Goal: Download file/media

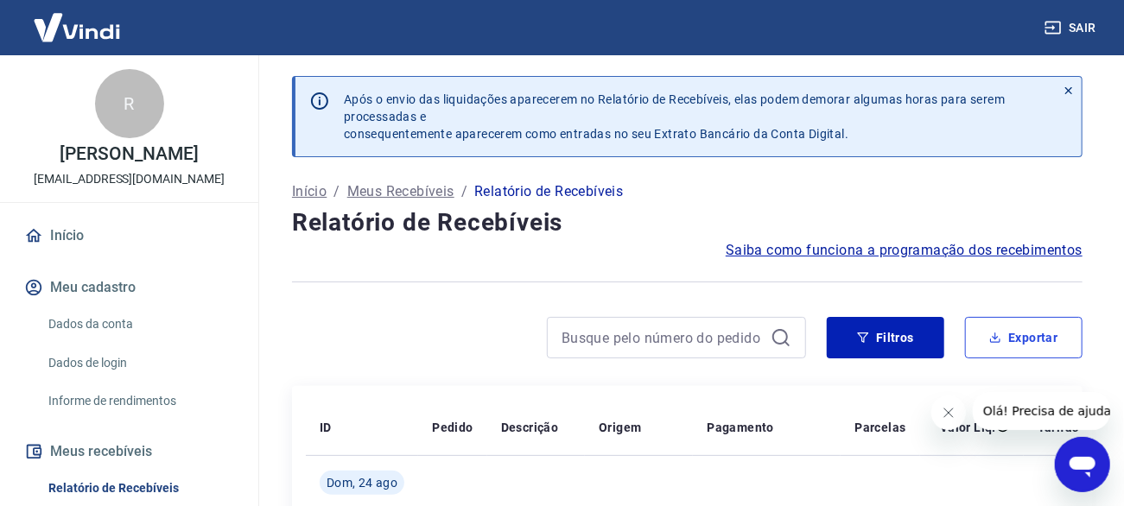
click at [1041, 327] on button "Exportar" at bounding box center [1024, 337] width 118 height 41
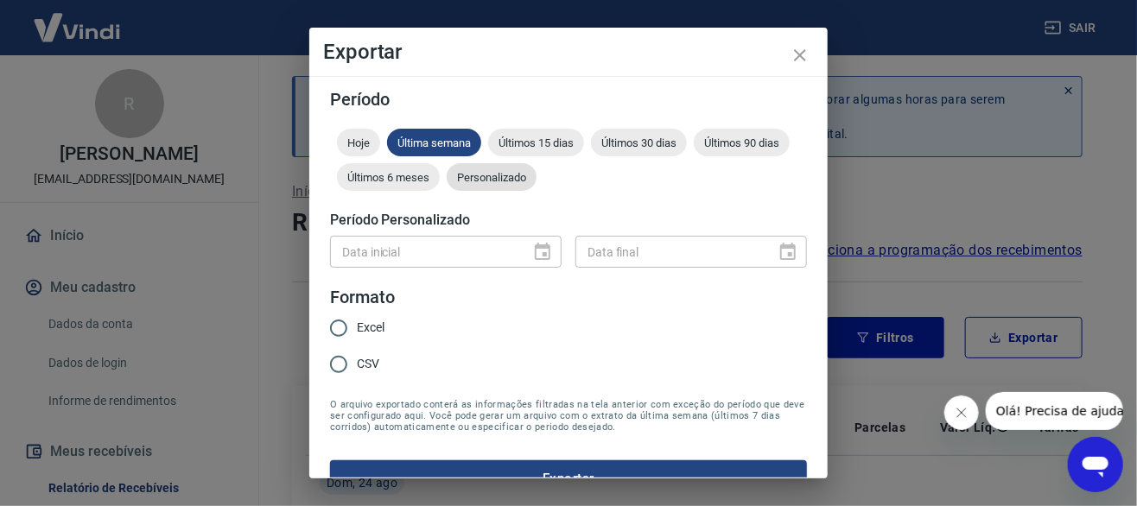
click at [537, 184] on div "Personalizado" at bounding box center [492, 177] width 90 height 28
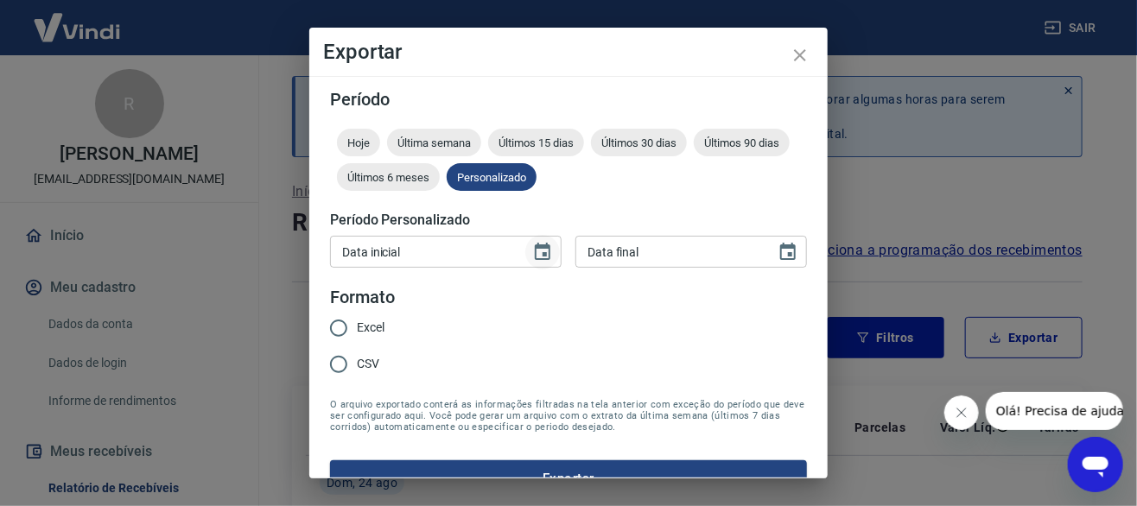
click at [535, 252] on icon "Choose date" at bounding box center [543, 251] width 16 height 17
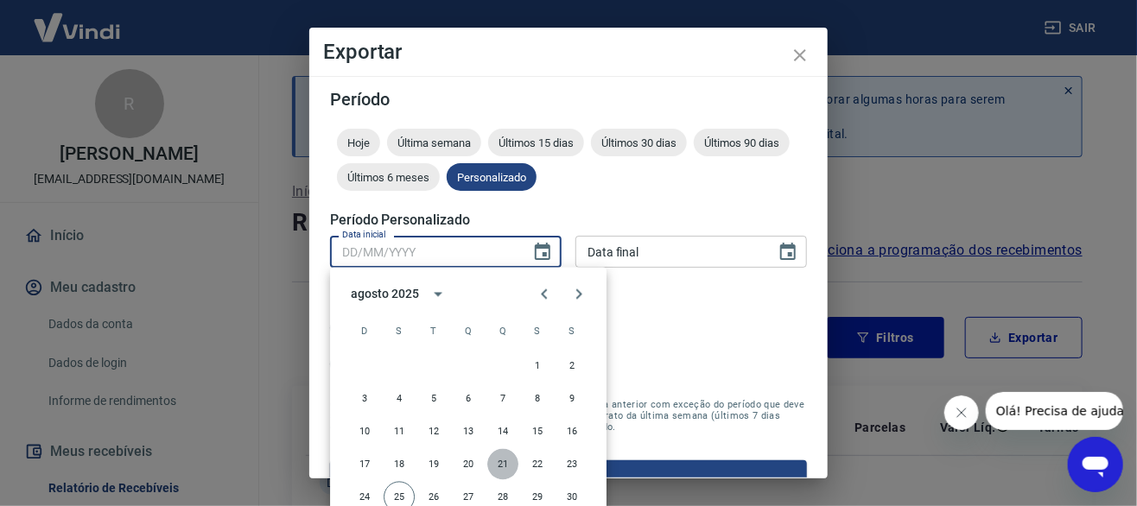
click at [498, 462] on button "21" at bounding box center [502, 464] width 31 height 31
type input "21/08/2025"
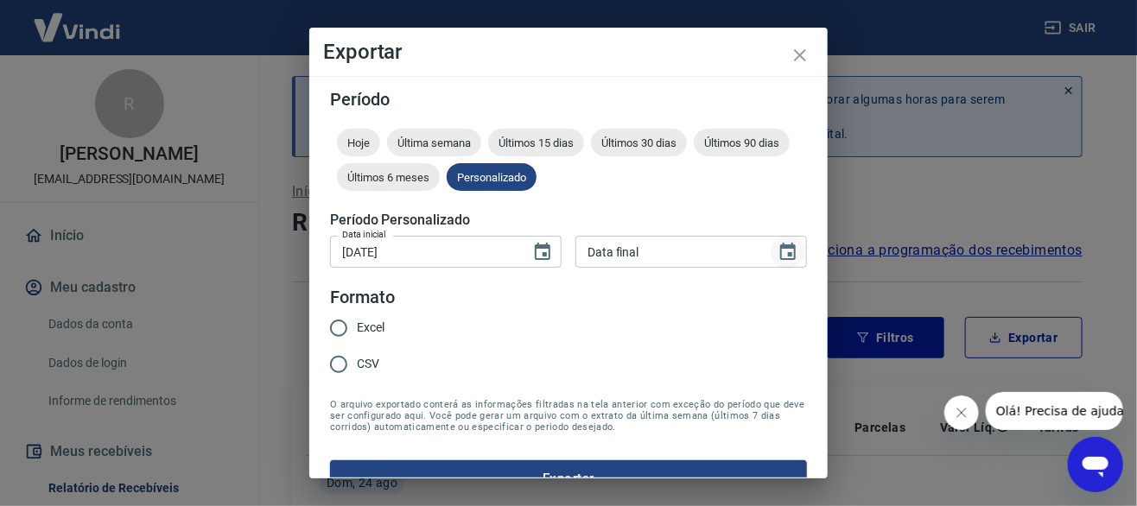
click at [780, 252] on icon "Choose date" at bounding box center [788, 251] width 16 height 17
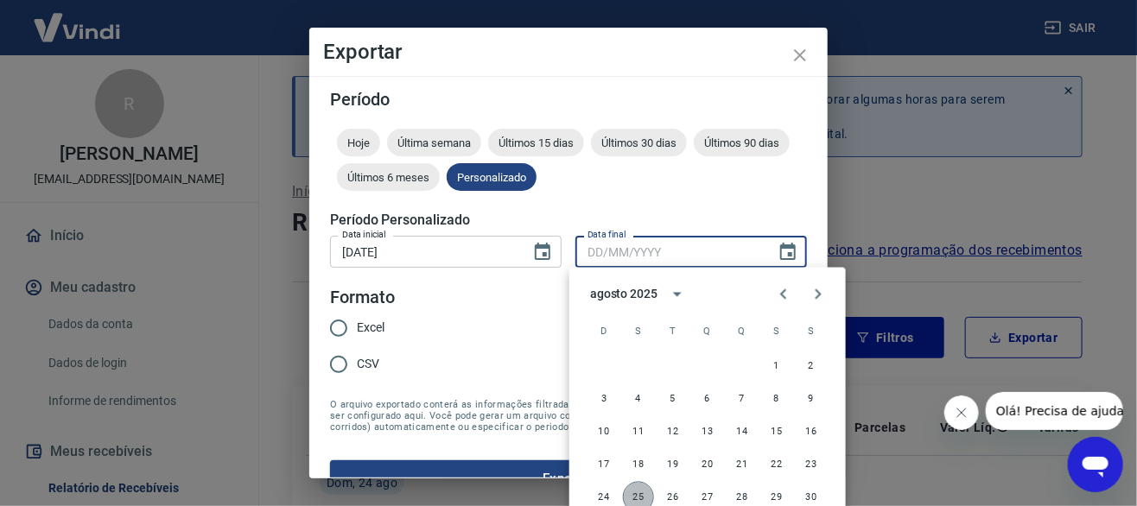
click at [633, 496] on button "25" at bounding box center [638, 497] width 31 height 31
type input "25/08/2025"
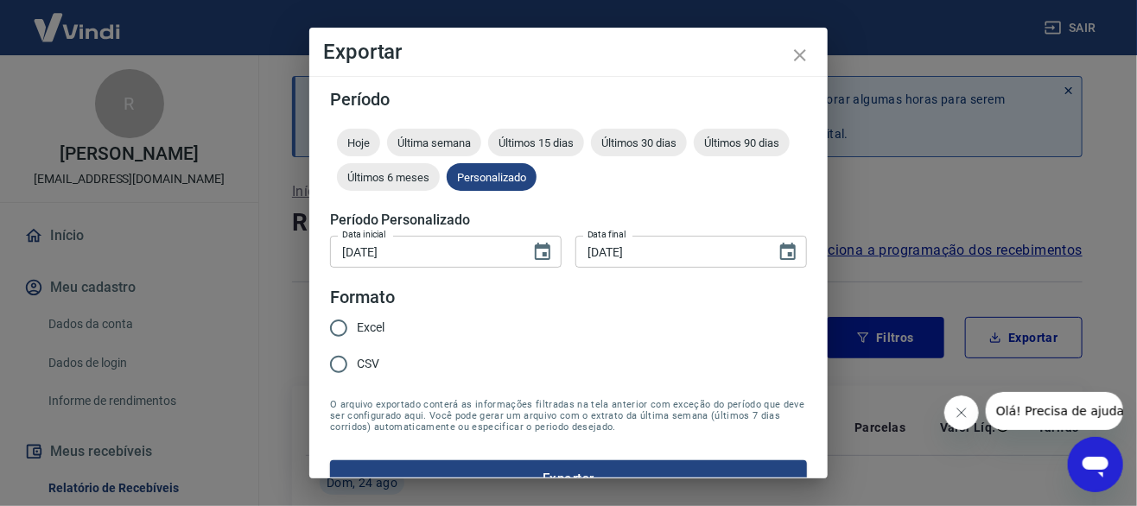
click at [363, 334] on span "Excel" at bounding box center [371, 328] width 28 height 18
click at [357, 334] on input "Excel" at bounding box center [339, 328] width 36 height 36
radio input "true"
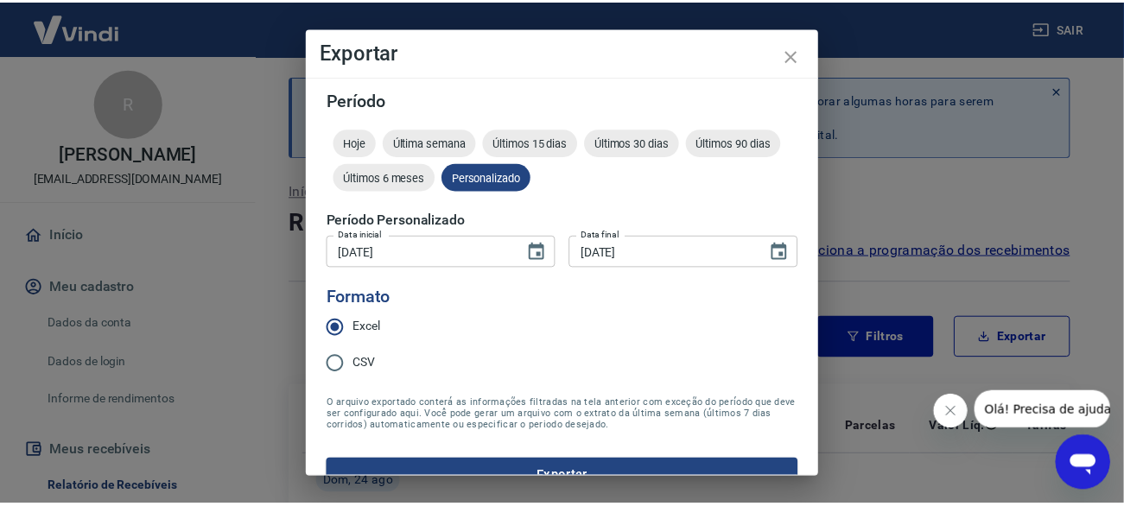
scroll to position [31, 0]
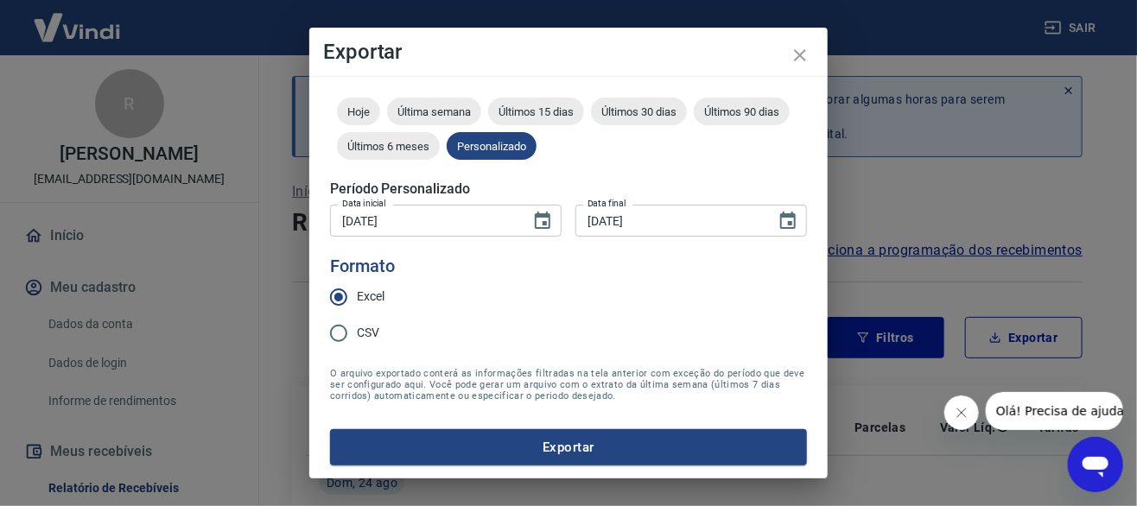
click at [569, 442] on button "Exportar" at bounding box center [568, 448] width 477 height 36
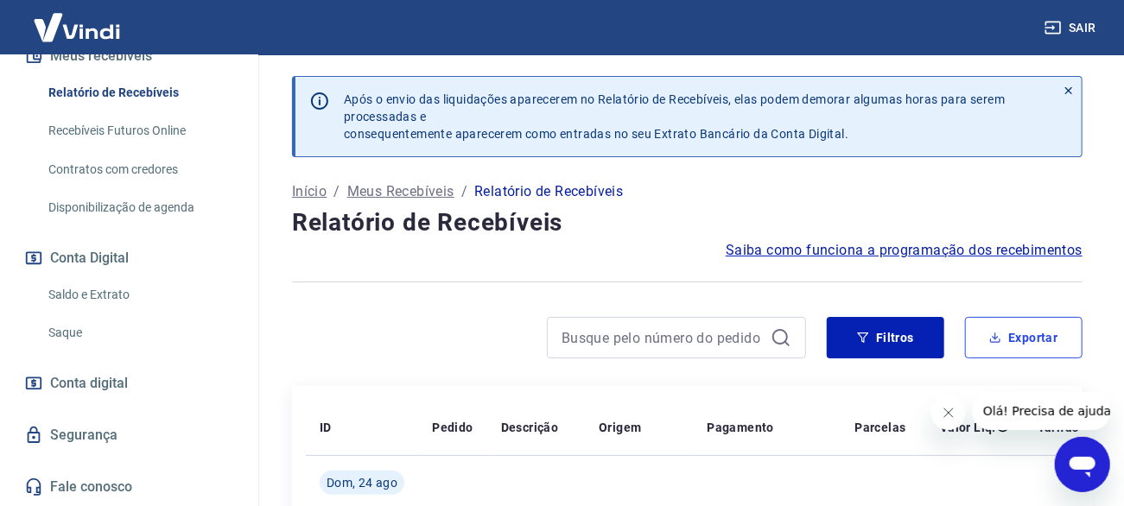
scroll to position [0, 0]
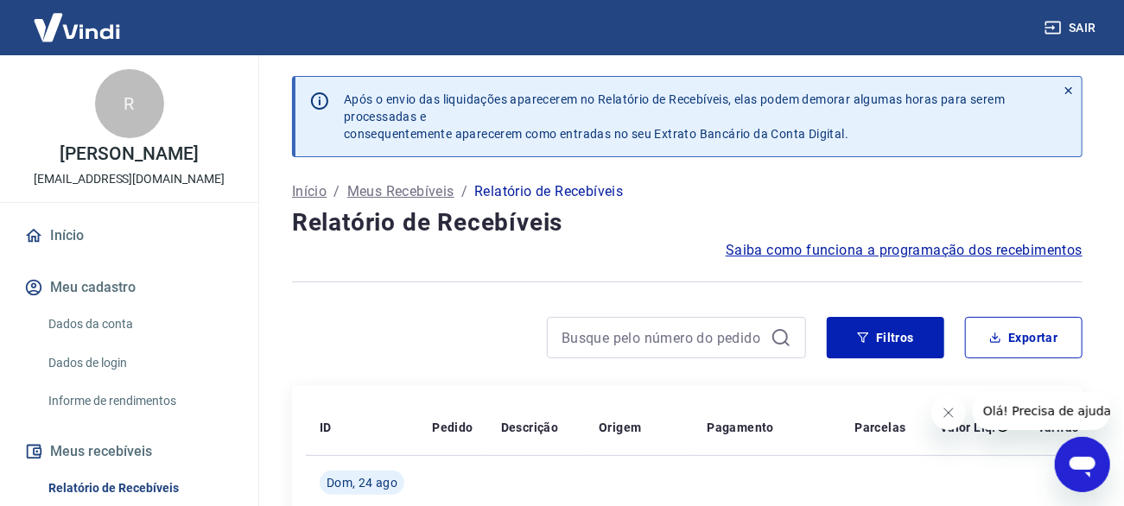
click at [1101, 16] on button "Sair" at bounding box center [1072, 28] width 62 height 32
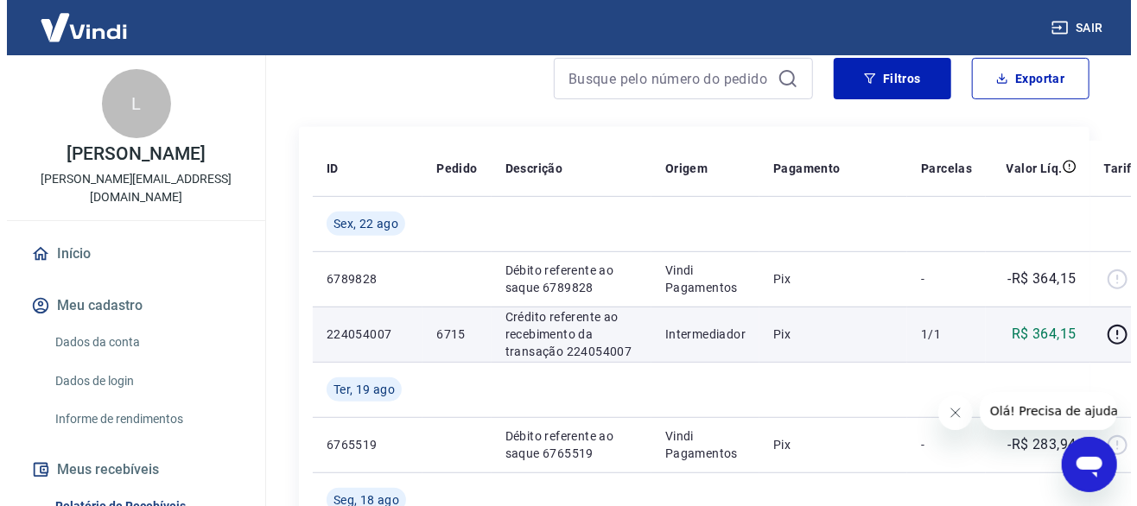
scroll to position [173, 0]
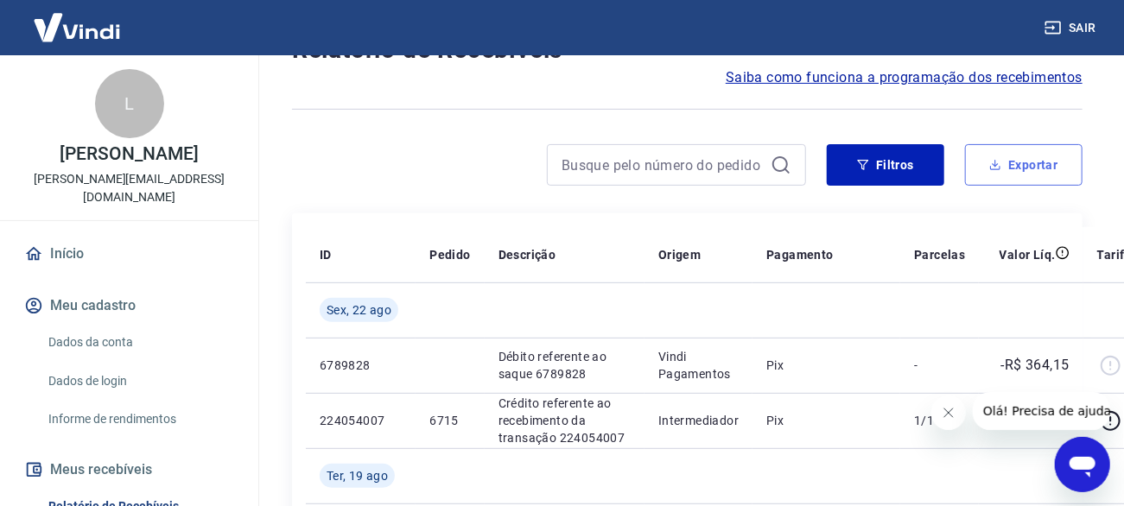
click at [1010, 166] on button "Exportar" at bounding box center [1024, 164] width 118 height 41
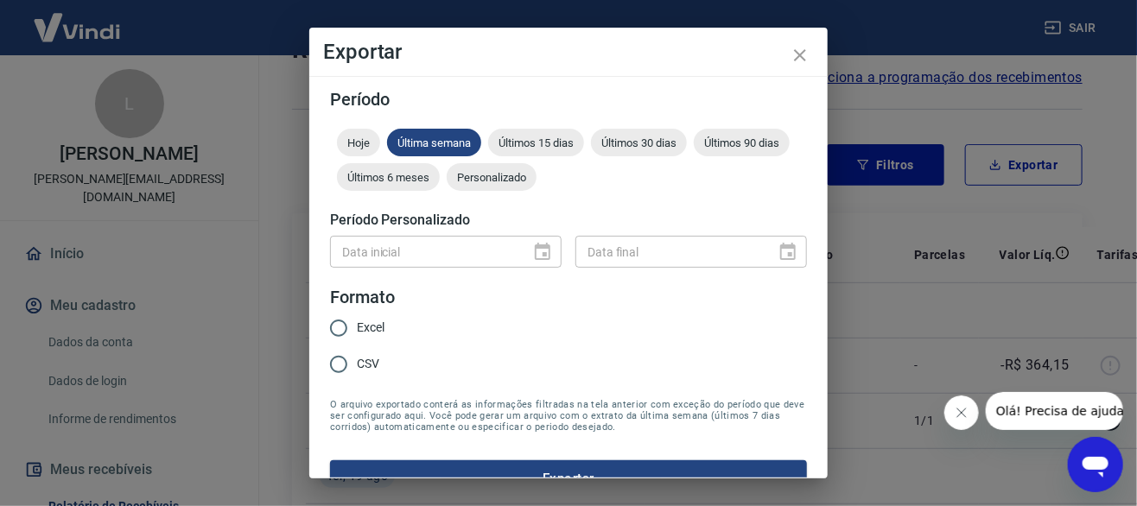
click at [537, 188] on div "Personalizado" at bounding box center [492, 177] width 90 height 28
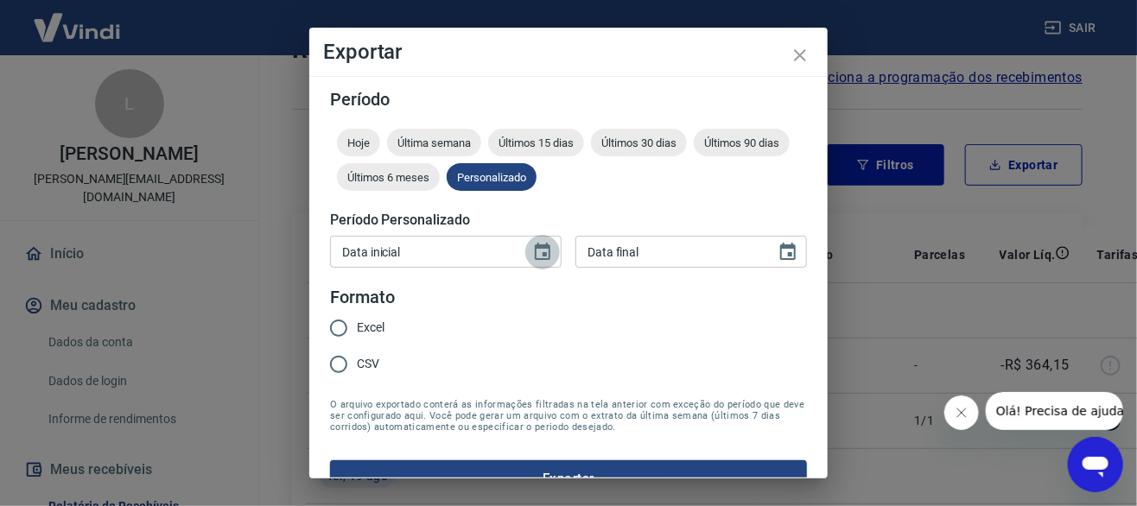
click at [528, 264] on button "Choose date" at bounding box center [542, 252] width 35 height 35
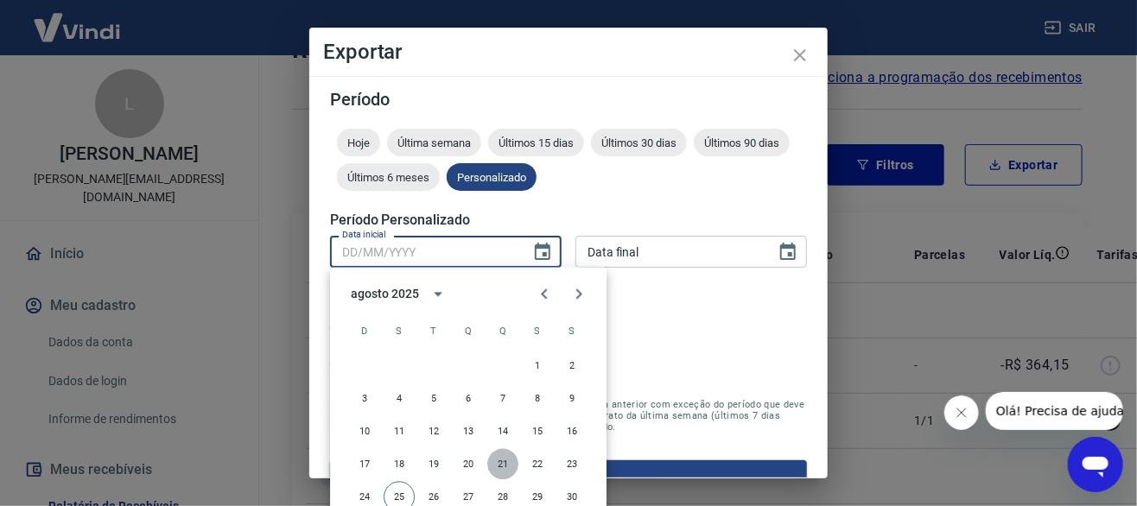
click at [509, 462] on button "21" at bounding box center [502, 464] width 31 height 31
type input "21/08/2025"
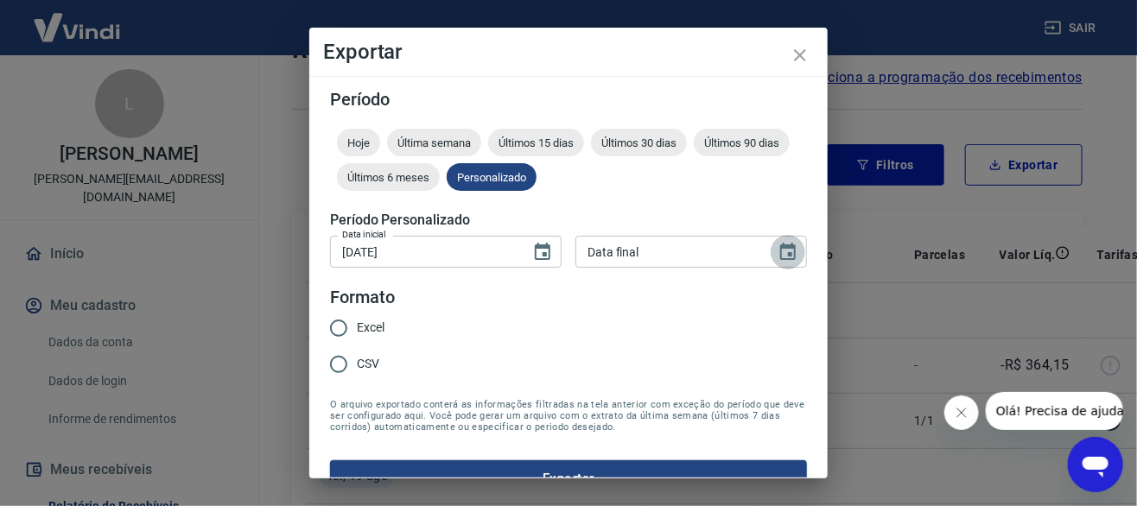
click at [780, 255] on icon "Choose date" at bounding box center [788, 251] width 16 height 17
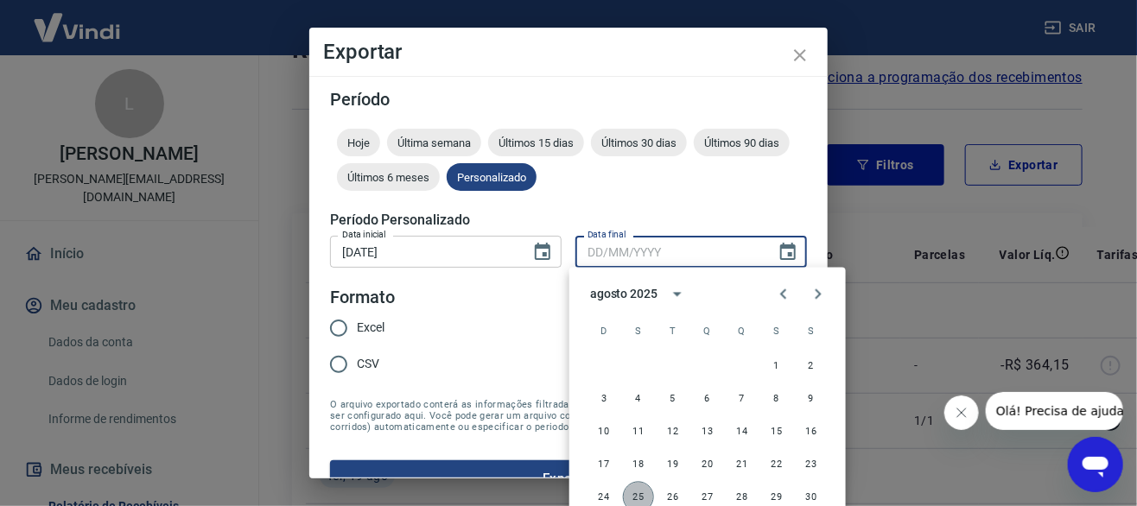
click at [634, 493] on button "25" at bounding box center [638, 497] width 31 height 31
type input "25/08/2025"
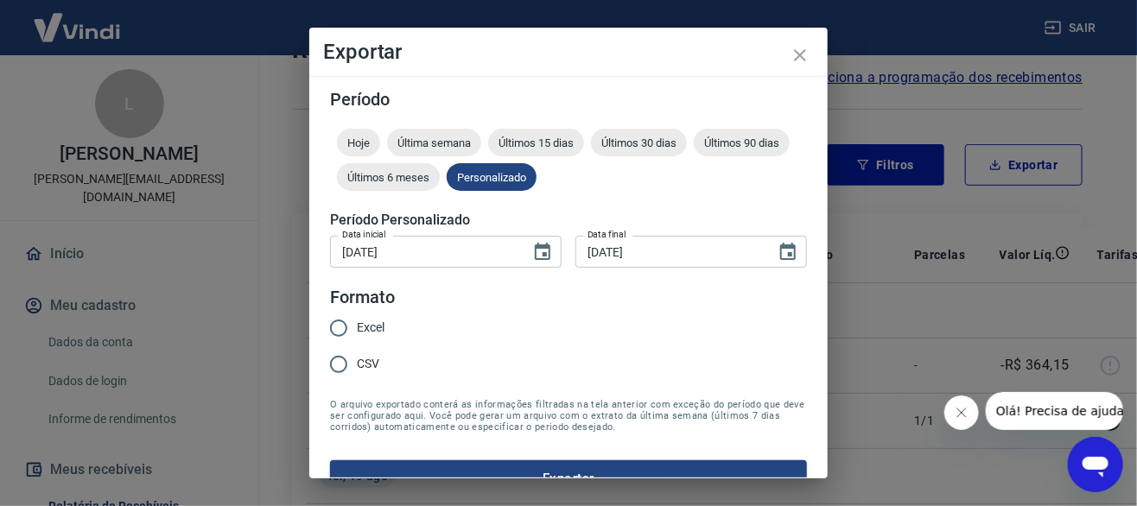
drag, startPoint x: 355, startPoint y: 327, endPoint x: 411, endPoint y: 363, distance: 66.2
click at [356, 327] on input "Excel" at bounding box center [339, 328] width 36 height 36
radio input "true"
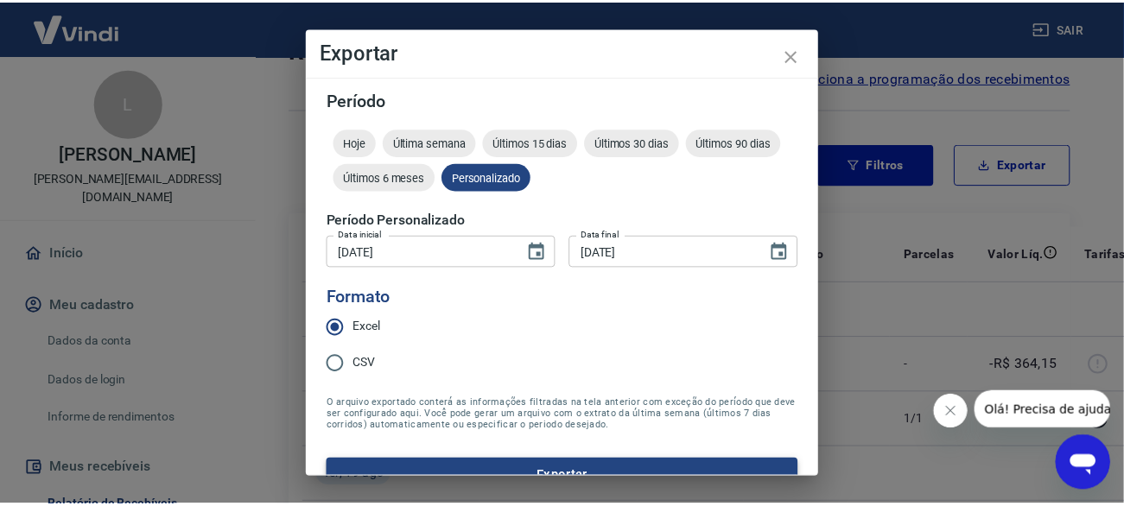
scroll to position [31, 0]
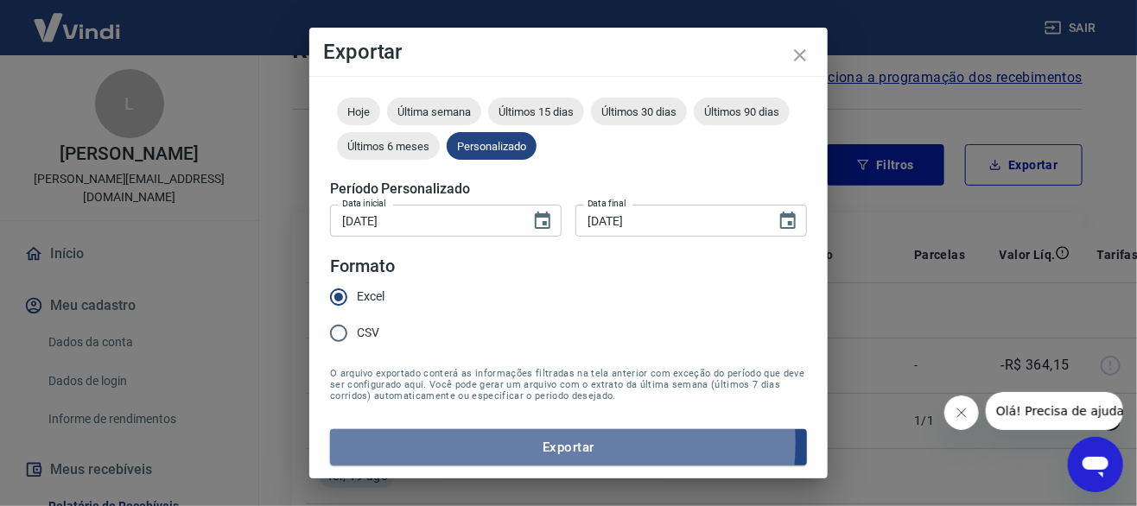
click at [556, 445] on button "Exportar" at bounding box center [568, 448] width 477 height 36
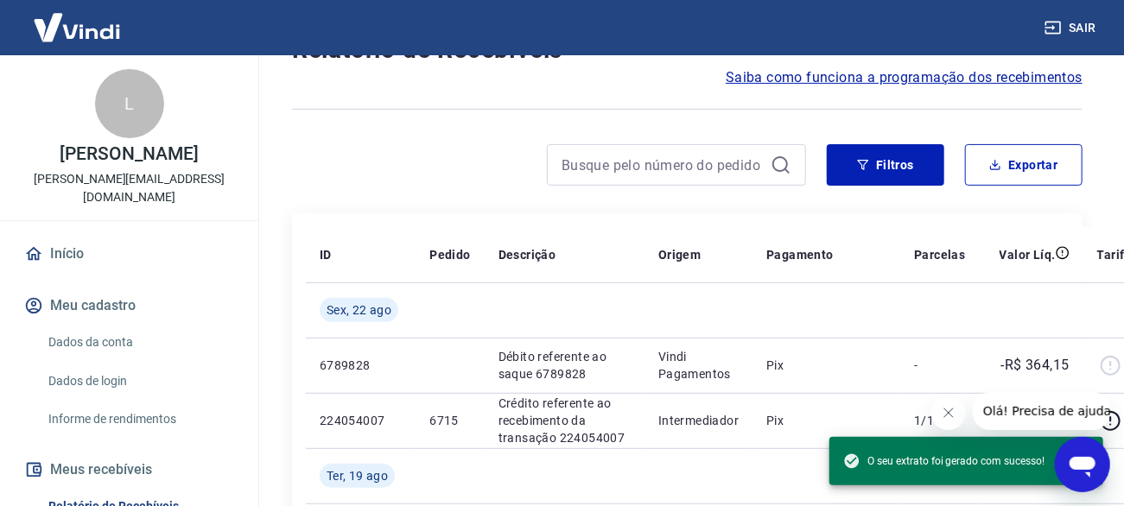
click at [477, 88] on div at bounding box center [687, 109] width 791 height 42
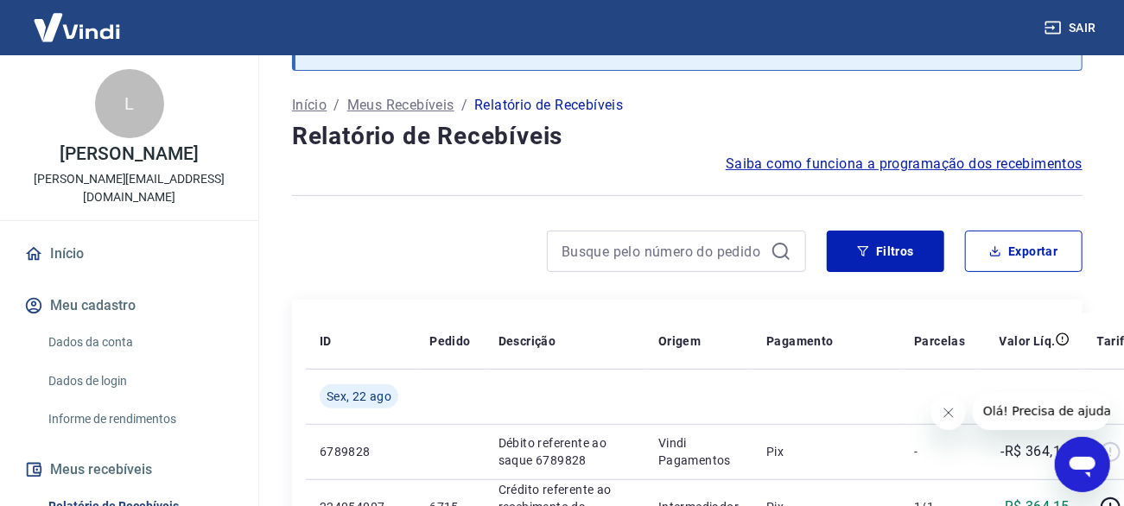
scroll to position [0, 0]
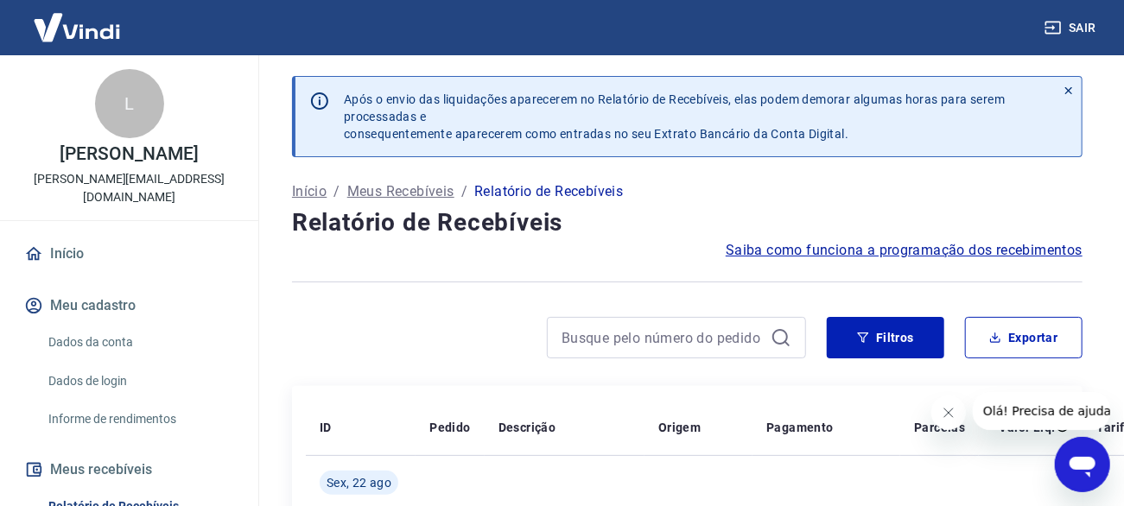
click at [1073, 90] on icon at bounding box center [1069, 91] width 12 height 12
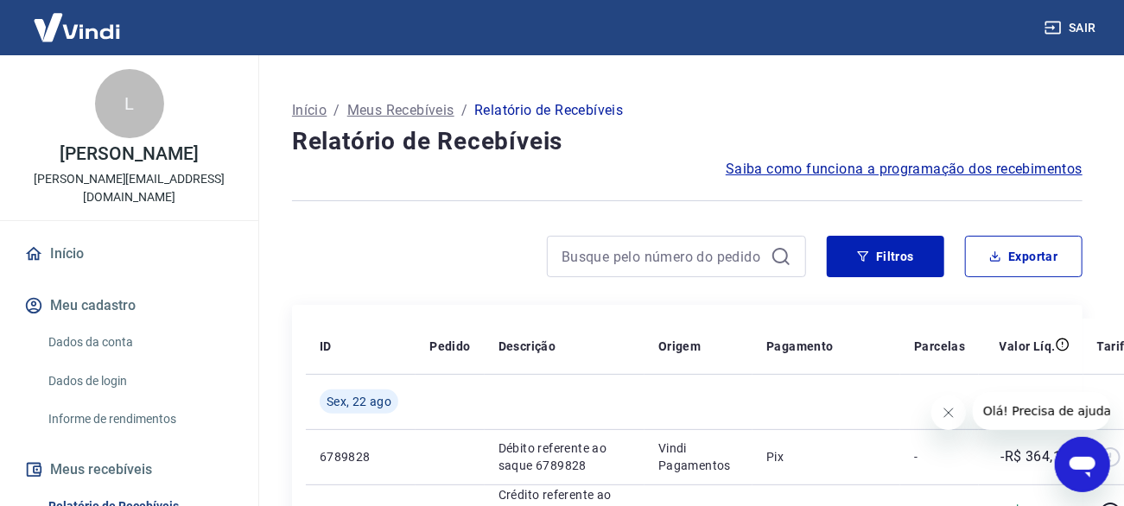
click at [1077, 22] on button "Sair" at bounding box center [1072, 28] width 62 height 32
